Goal: Task Accomplishment & Management: Manage account settings

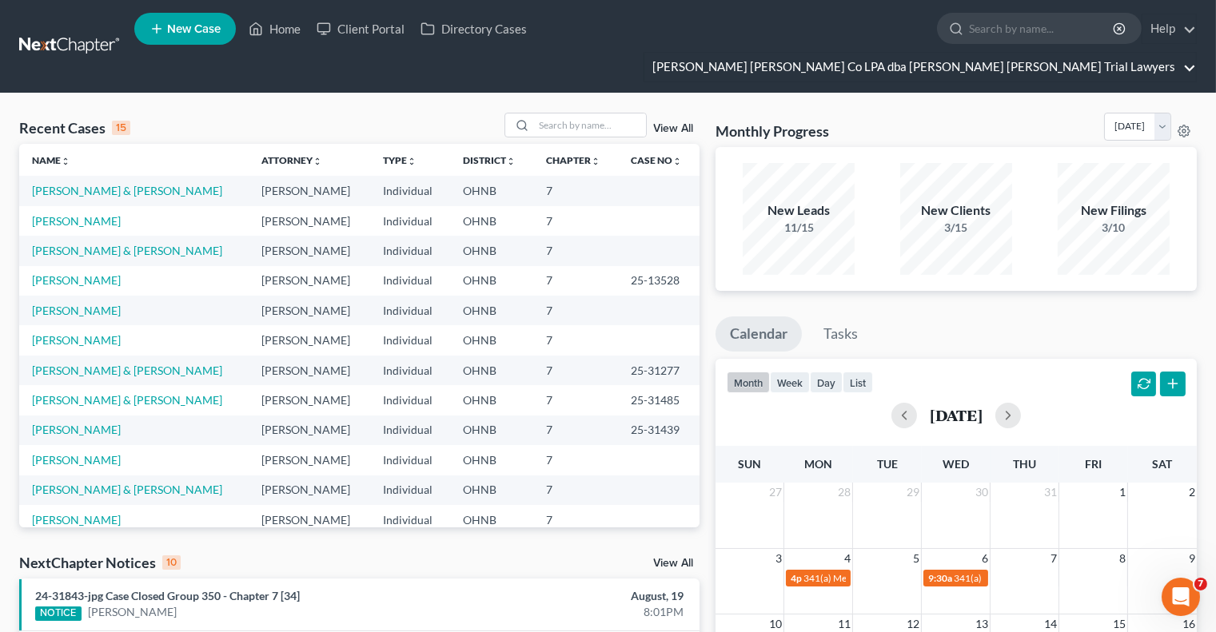
click at [1076, 53] on link "[PERSON_NAME] [PERSON_NAME] Co LPA dba [PERSON_NAME] [PERSON_NAME] Trial Lawyers" at bounding box center [920, 67] width 552 height 29
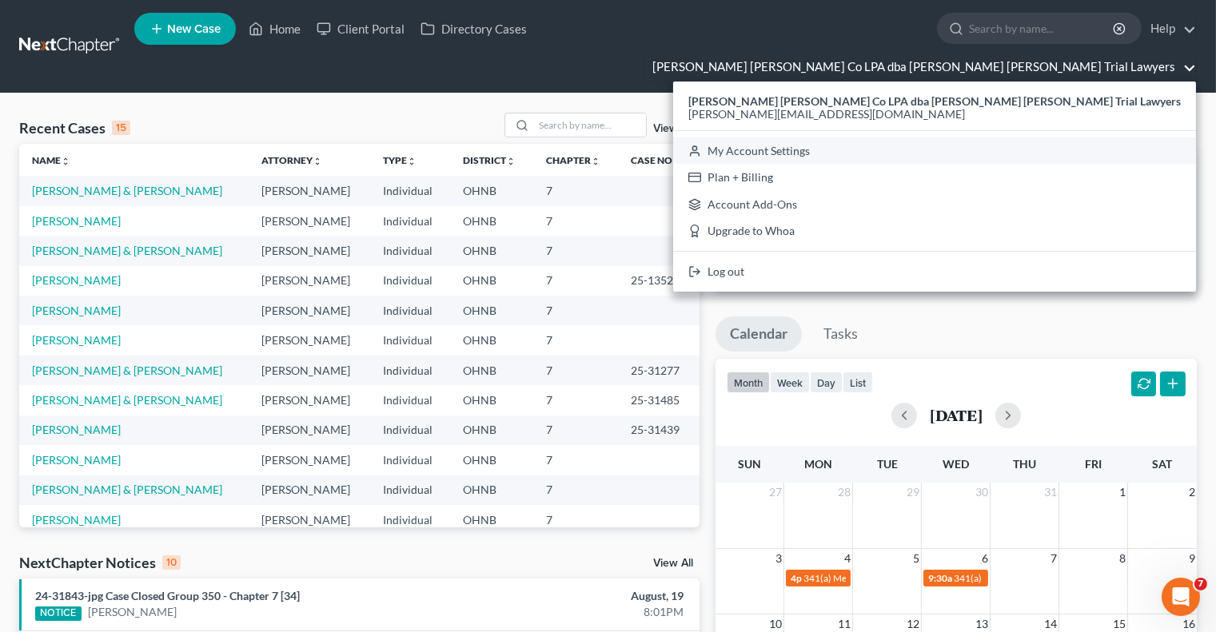
click at [938, 138] on link "My Account Settings" at bounding box center [934, 151] width 523 height 27
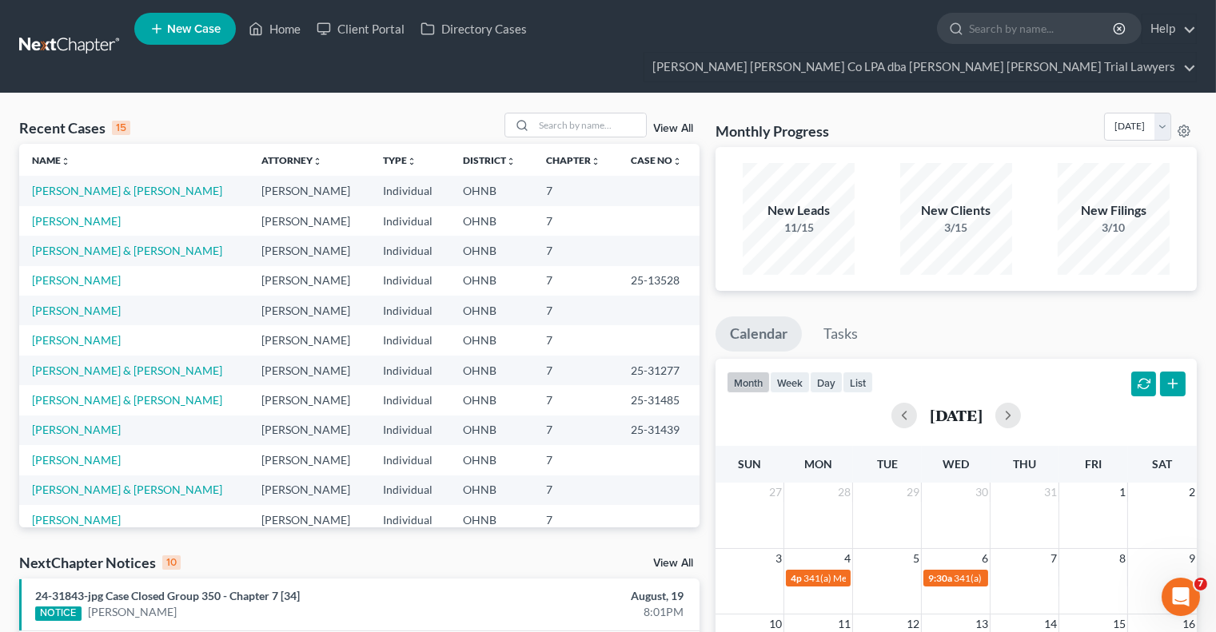
select select "61"
select select "24"
select select "36"
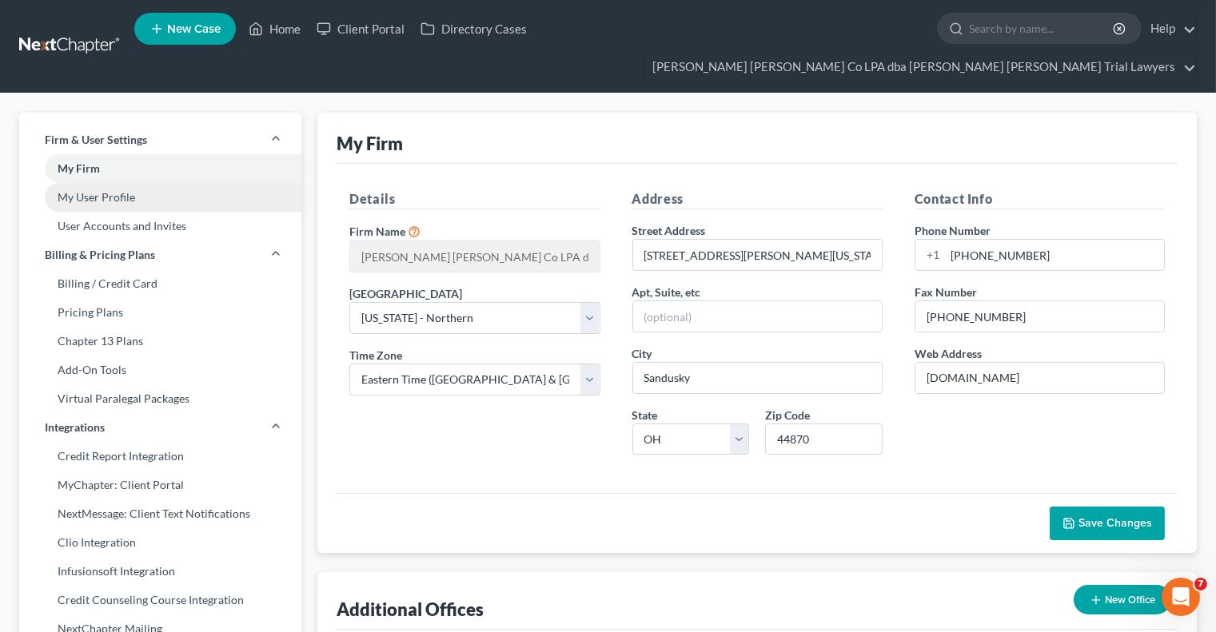
click at [120, 183] on link "My User Profile" at bounding box center [160, 197] width 282 height 29
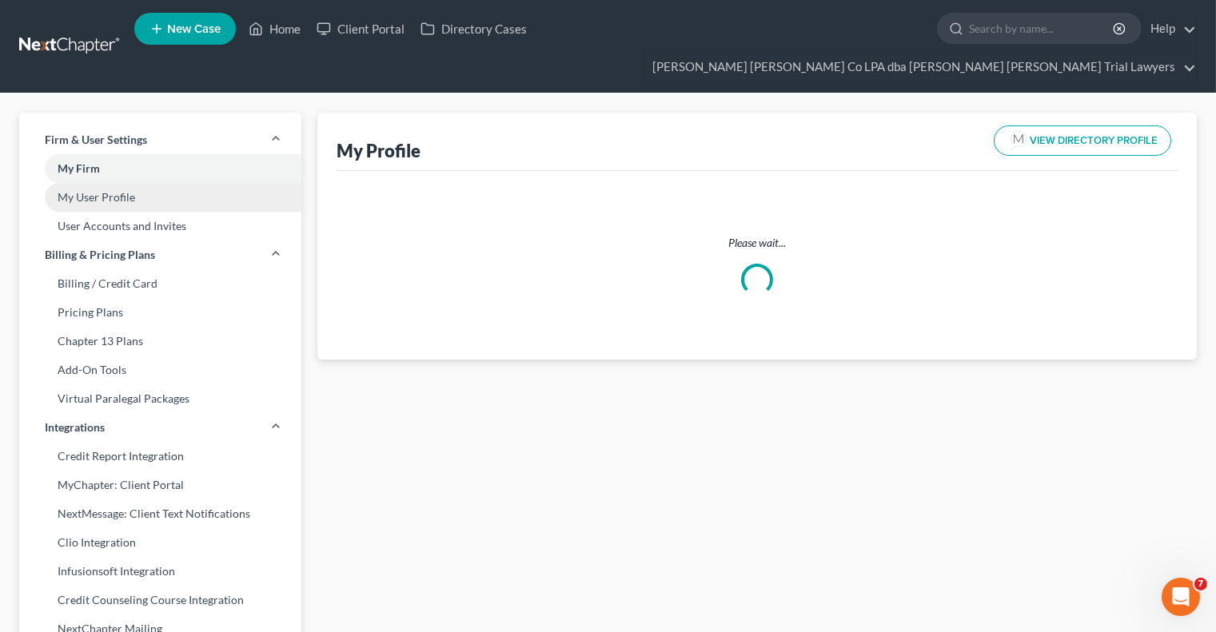
select select "36"
select select "61"
select select "attorney"
select select "0"
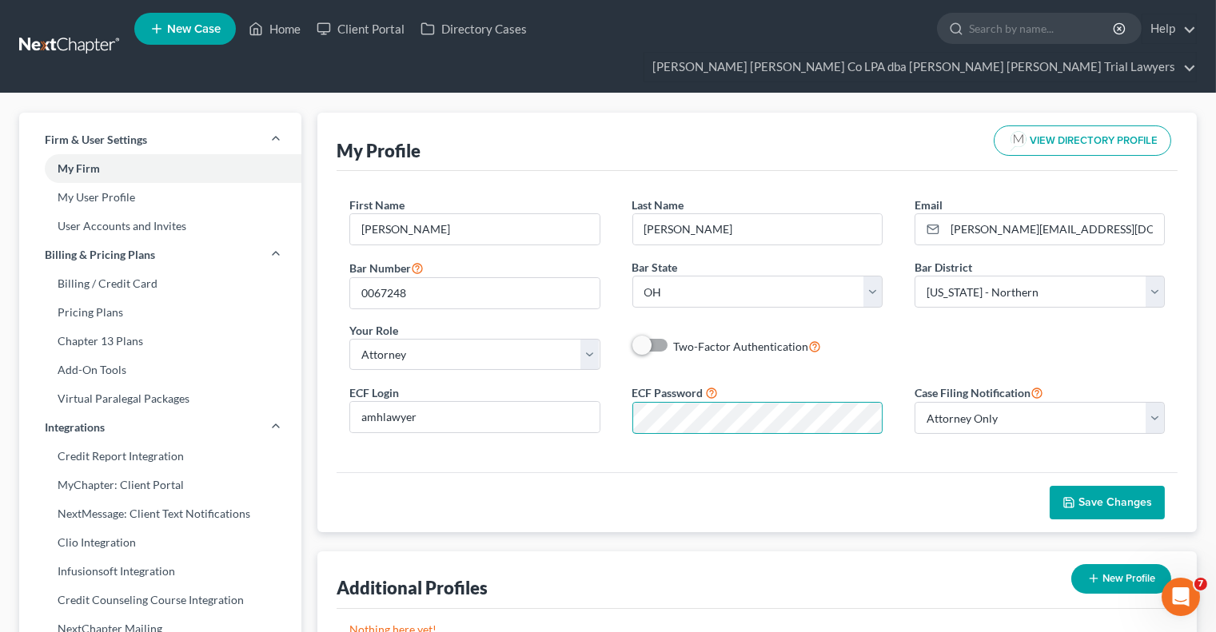
click at [624, 387] on div "ECF Password" at bounding box center [757, 409] width 282 height 50
click at [1116, 496] on span "Save Changes" at bounding box center [1116, 503] width 74 height 14
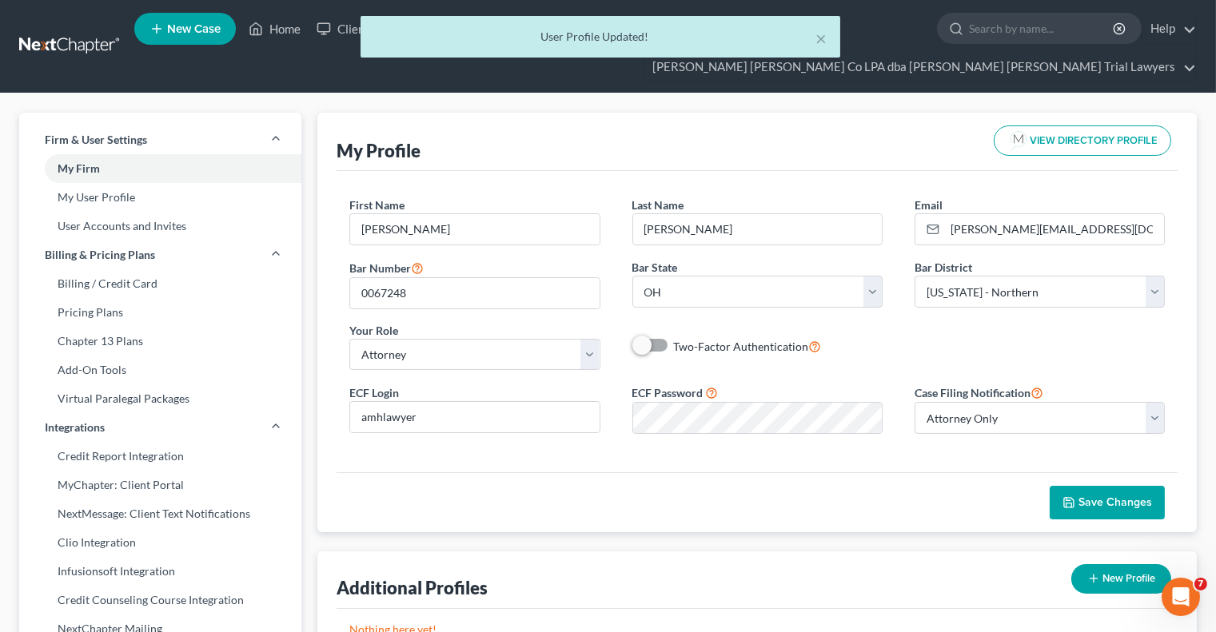
click at [1115, 496] on span "Save Changes" at bounding box center [1116, 503] width 74 height 14
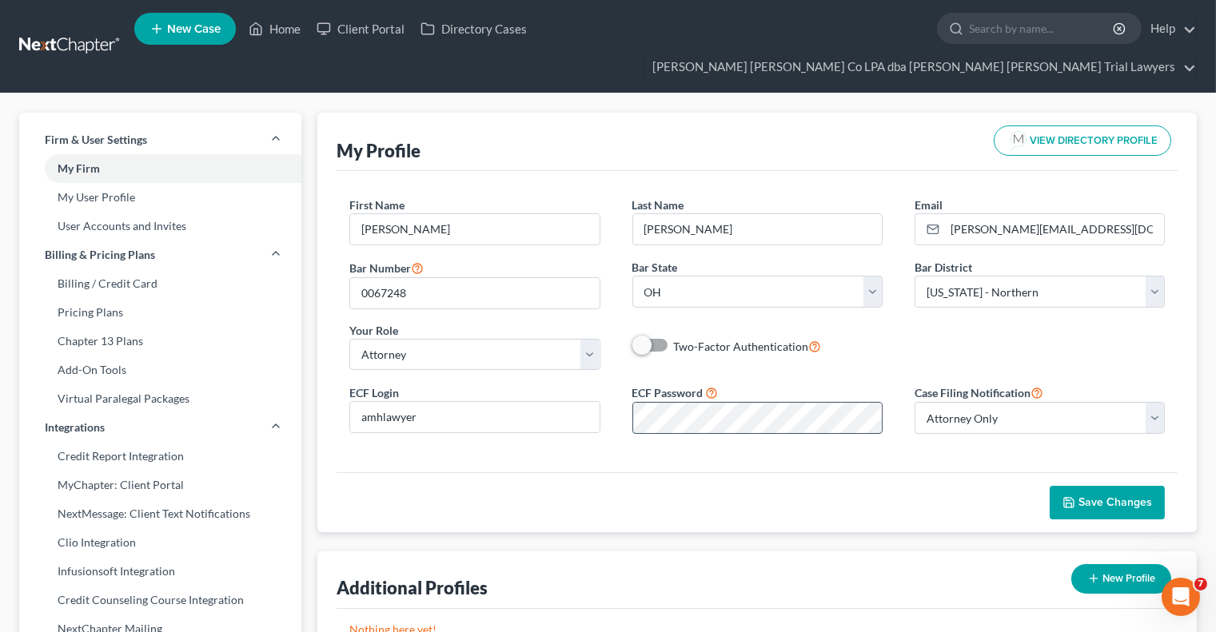
scroll to position [0, 59]
click at [895, 397] on div "ECF Password" at bounding box center [757, 409] width 282 height 50
click at [1123, 496] on span "Save Changes" at bounding box center [1116, 503] width 74 height 14
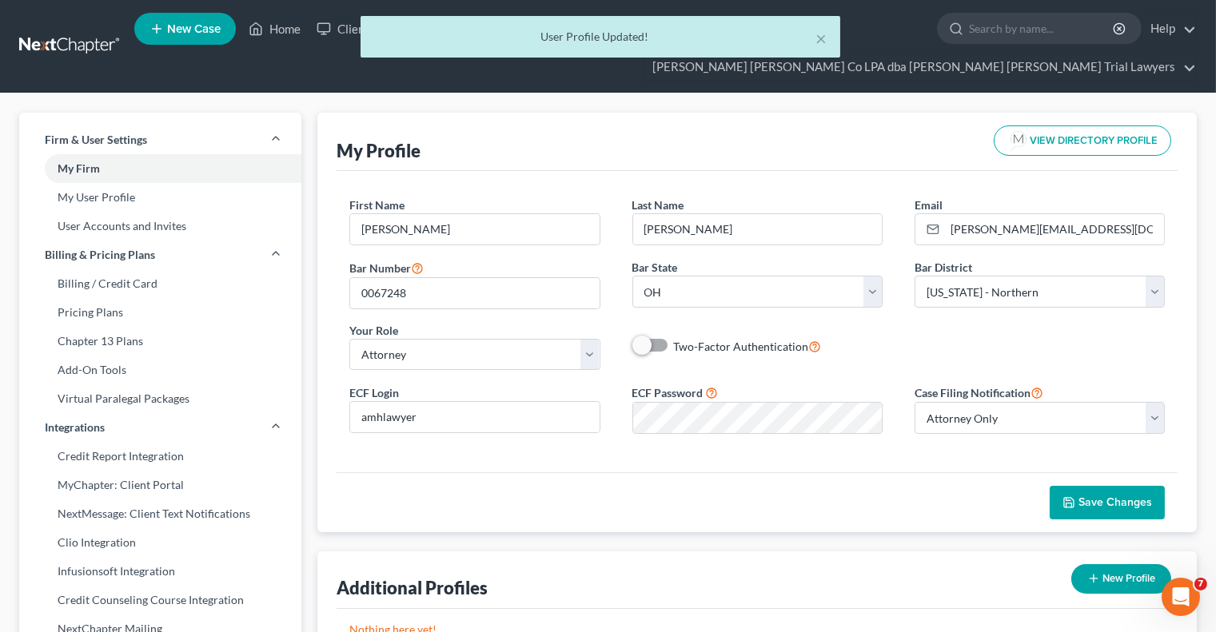
click at [1124, 496] on span "Save Changes" at bounding box center [1116, 503] width 74 height 14
